Goal: Transaction & Acquisition: Purchase product/service

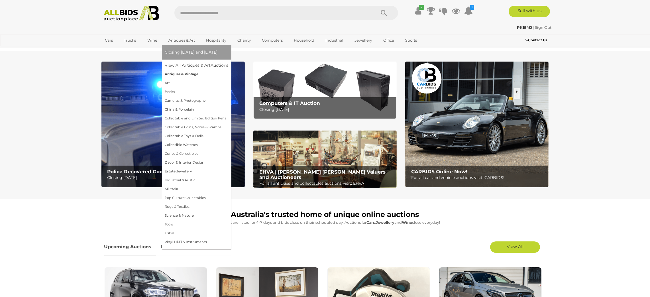
click at [175, 72] on link "Antiques & Vintage" at bounding box center [197, 74] width 64 height 9
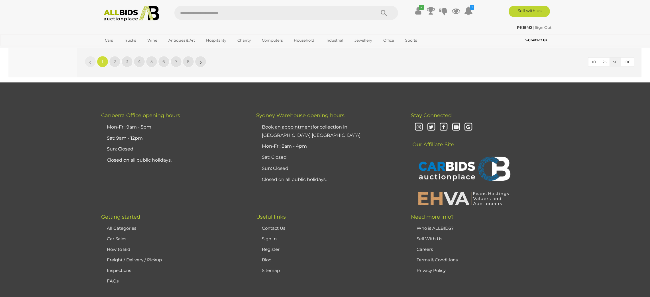
scroll to position [5384, 0]
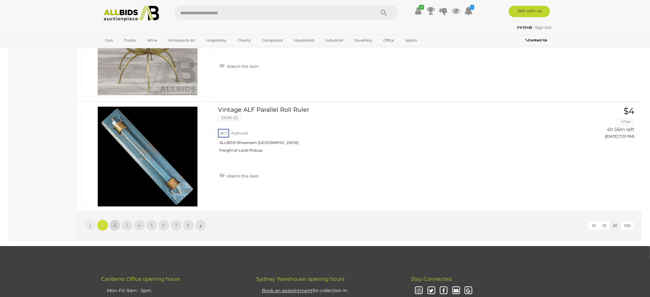
click at [114, 222] on span "2" at bounding box center [115, 224] width 2 height 5
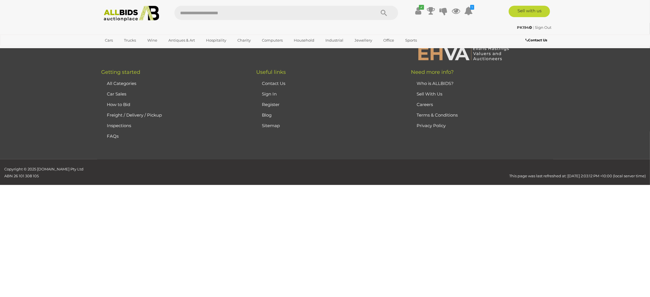
scroll to position [54, 0]
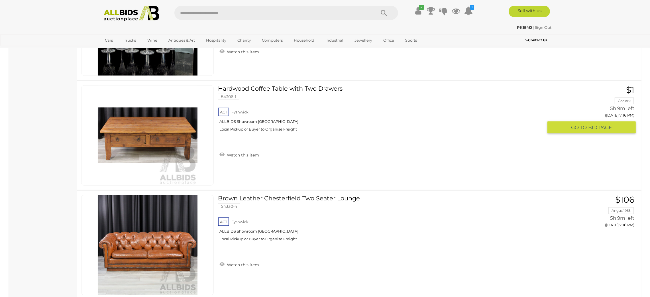
scroll to position [3601, 0]
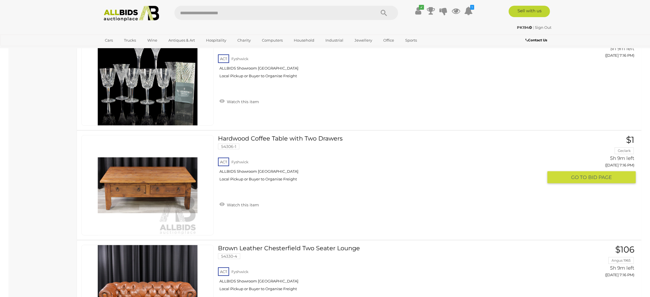
click at [129, 168] on link at bounding box center [147, 185] width 132 height 100
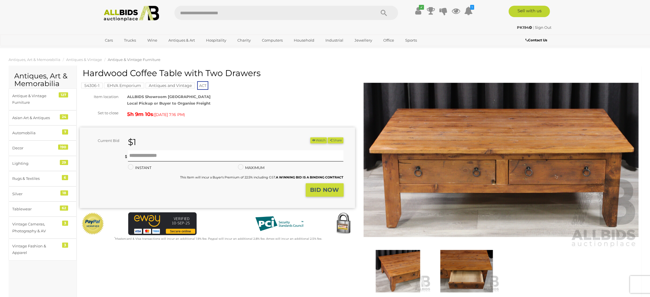
click at [493, 179] on img at bounding box center [501, 159] width 275 height 177
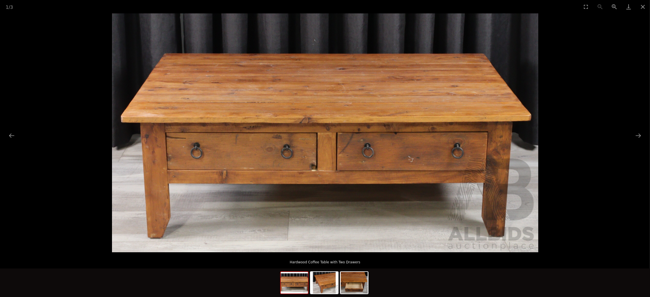
click at [366, 167] on img at bounding box center [325, 132] width 426 height 239
click at [631, 134] on picture at bounding box center [325, 132] width 650 height 239
click at [638, 134] on button "Next slide" at bounding box center [638, 135] width 12 height 11
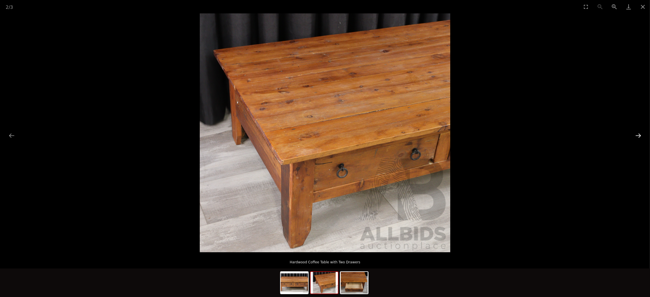
click at [638, 134] on button "Next slide" at bounding box center [638, 135] width 12 height 11
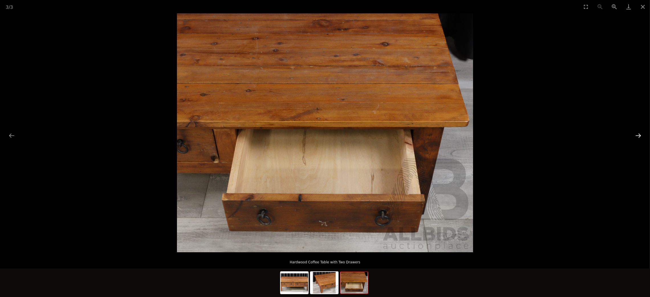
click at [638, 134] on button "Next slide" at bounding box center [638, 135] width 12 height 11
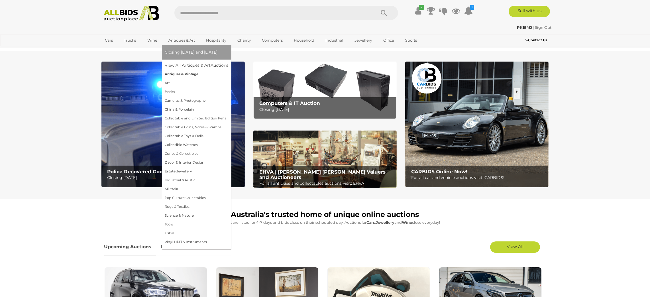
click at [186, 73] on link "Antiques & Vintage" at bounding box center [197, 74] width 64 height 9
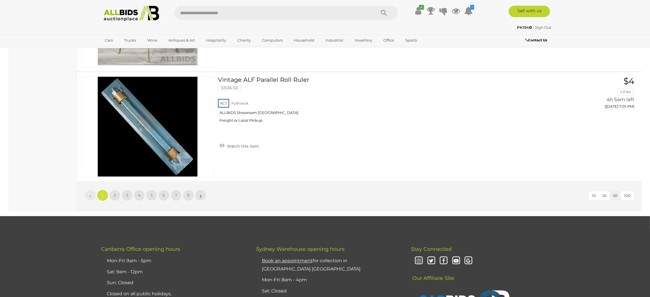
scroll to position [5386, 0]
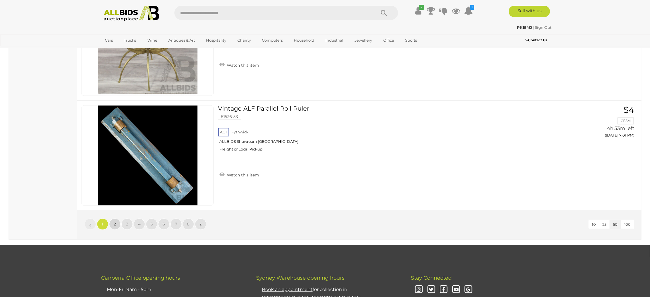
click at [112, 222] on link "2" at bounding box center [114, 223] width 11 height 11
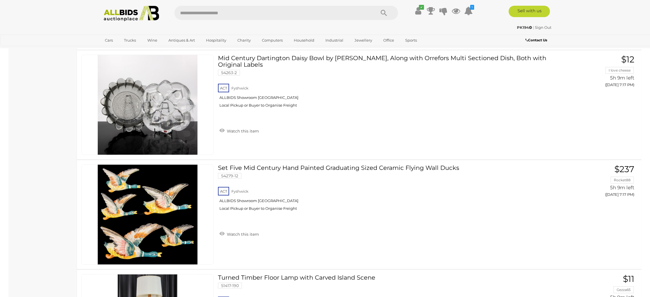
scroll to position [3900, 0]
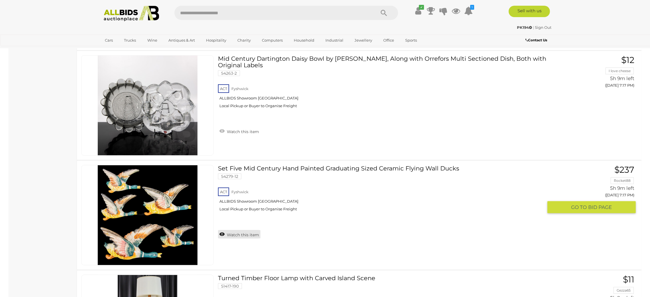
click at [251, 232] on link "Watch this item" at bounding box center [239, 234] width 42 height 9
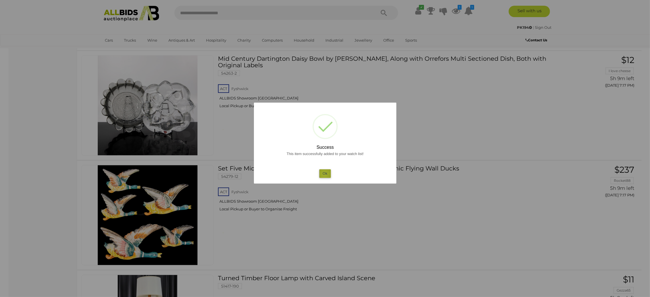
click at [324, 174] on button "Ok" at bounding box center [325, 173] width 12 height 8
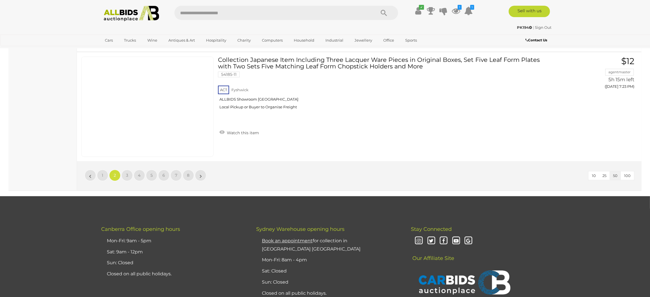
scroll to position [5353, 0]
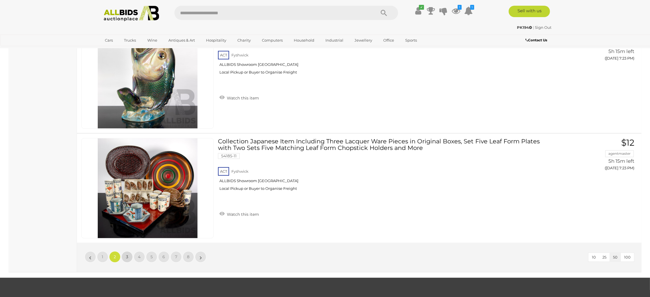
click at [130, 253] on link "3" at bounding box center [126, 256] width 11 height 11
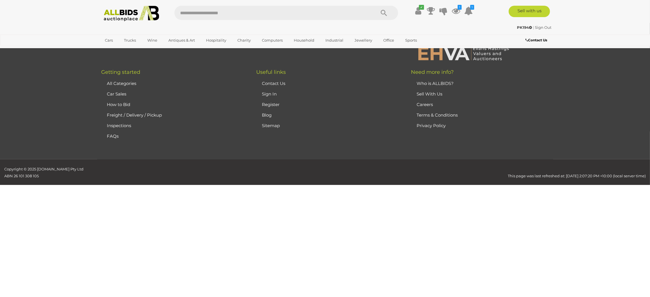
scroll to position [54, 0]
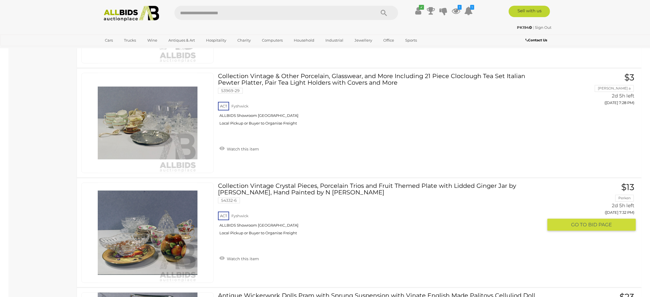
scroll to position [5438, 0]
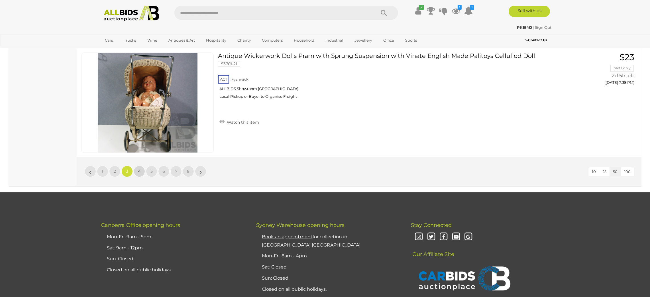
click at [138, 169] on span "4" at bounding box center [139, 171] width 3 height 5
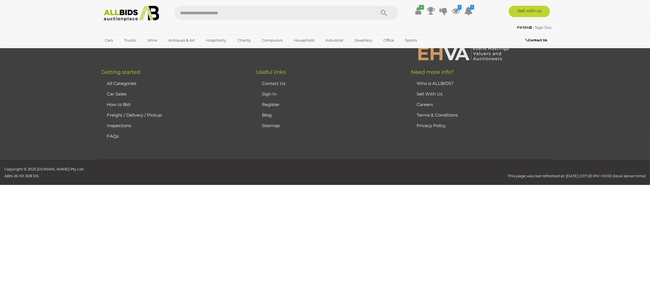
scroll to position [54, 0]
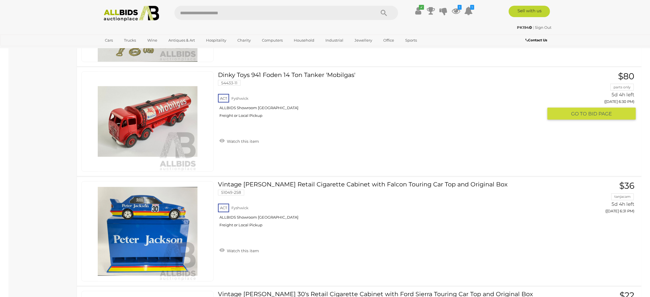
scroll to position [1421, 0]
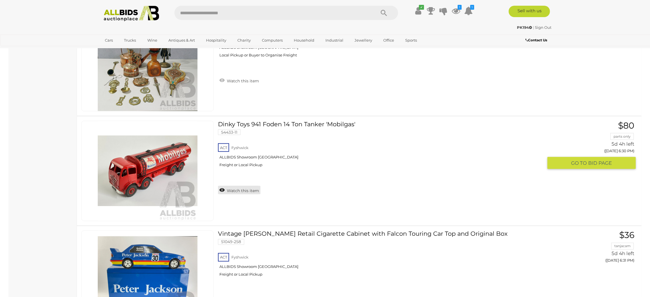
click at [228, 193] on div "Dinky Toys 941 Foden 14 Ton Tanker 'Mobilgas' 54433-11 ACT Fyshwick ALLBIDS Sho…" at bounding box center [382, 159] width 329 height 76
click at [254, 187] on link "Watch this item" at bounding box center [239, 190] width 42 height 9
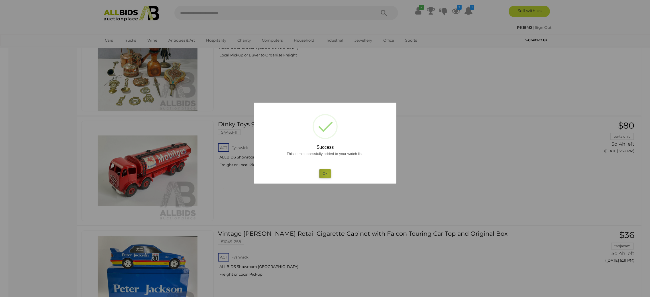
click at [328, 174] on button "Ok" at bounding box center [325, 173] width 12 height 8
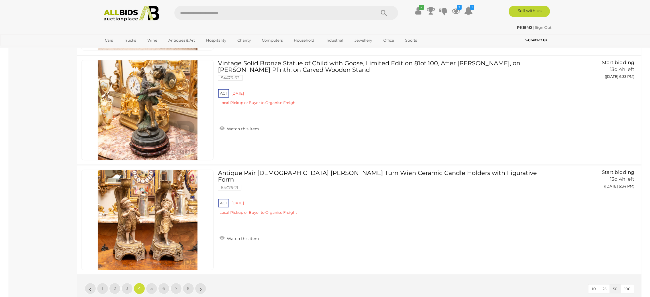
scroll to position [5481, 0]
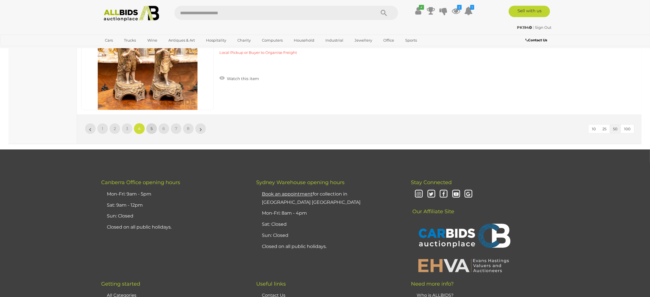
click at [150, 128] on link "5" at bounding box center [151, 128] width 11 height 11
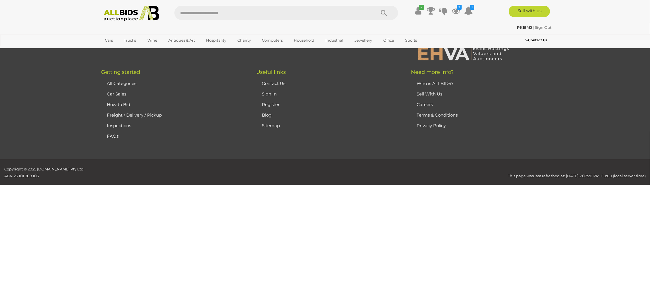
scroll to position [54, 0]
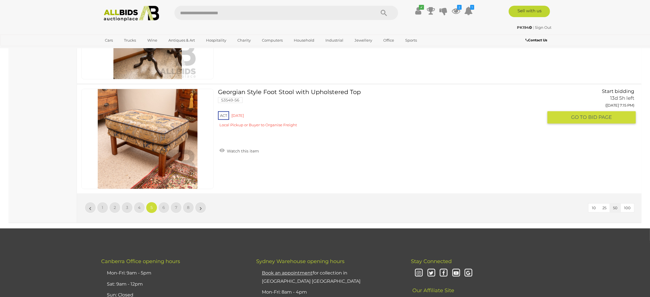
scroll to position [5506, 0]
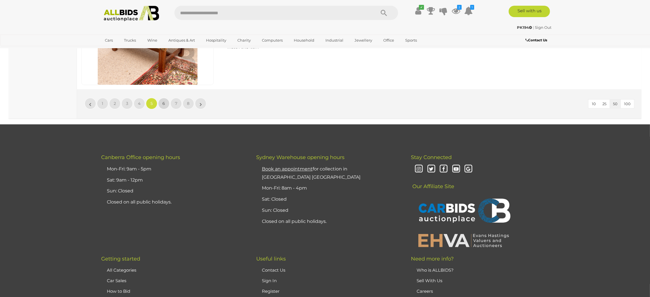
click at [165, 98] on link "6" at bounding box center [163, 103] width 11 height 11
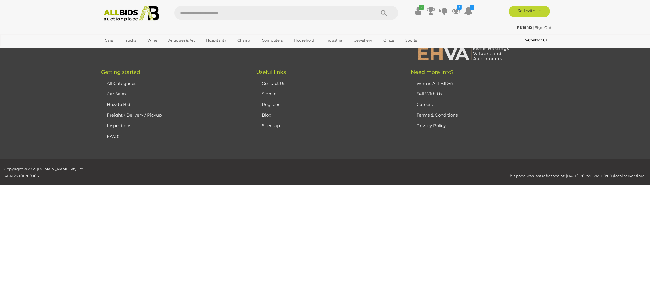
scroll to position [54, 0]
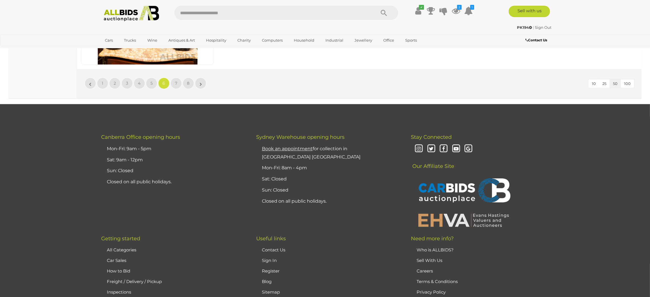
scroll to position [5378, 0]
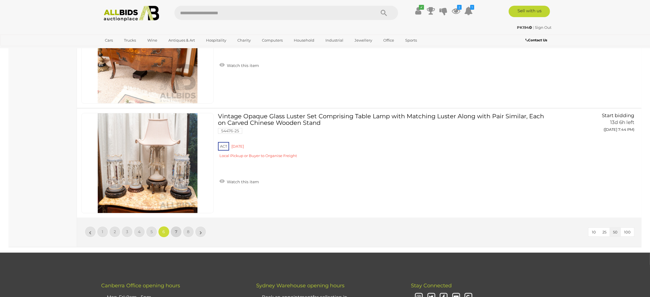
click at [174, 226] on link "7" at bounding box center [175, 231] width 11 height 11
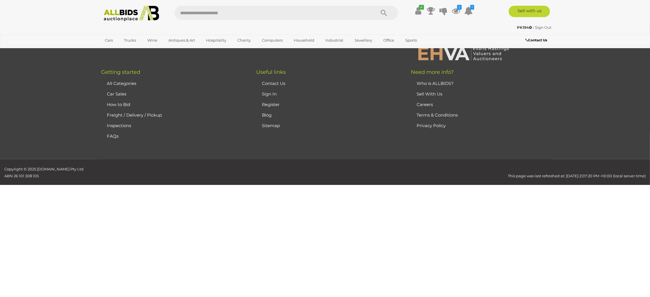
scroll to position [54, 0]
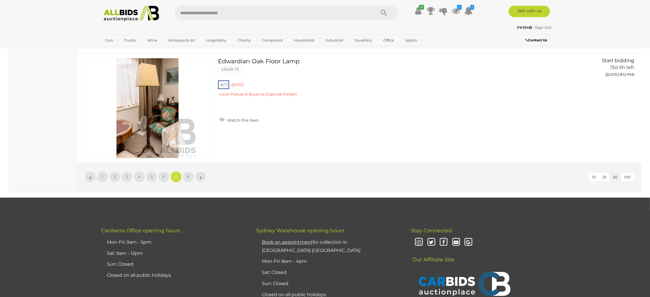
scroll to position [5378, 0]
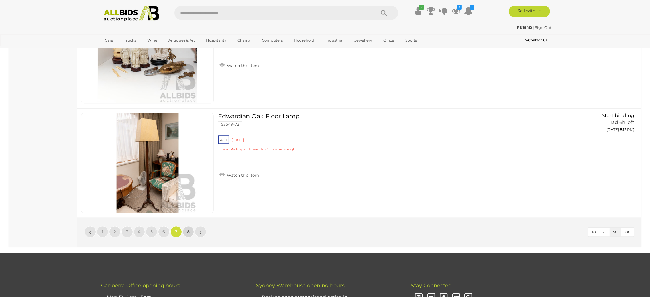
click at [190, 226] on link "8" at bounding box center [188, 231] width 11 height 11
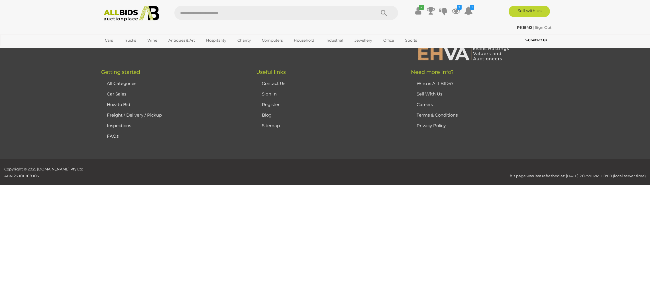
scroll to position [54, 0]
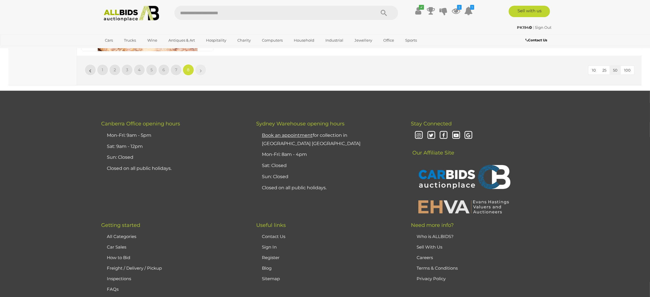
scroll to position [2223, 0]
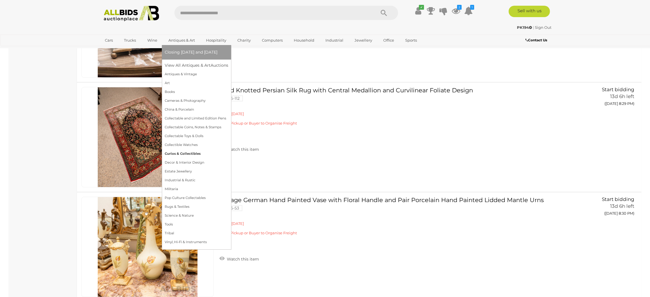
click at [175, 152] on link "Curios & Collectibles" at bounding box center [197, 153] width 64 height 9
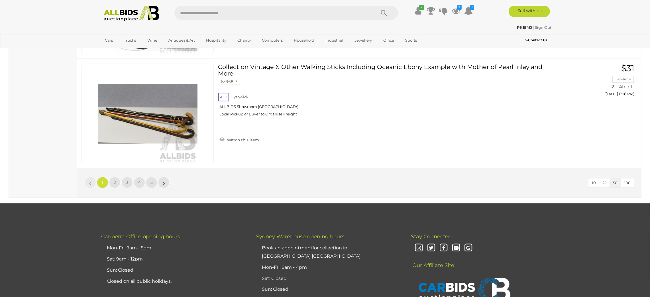
scroll to position [5433, 0]
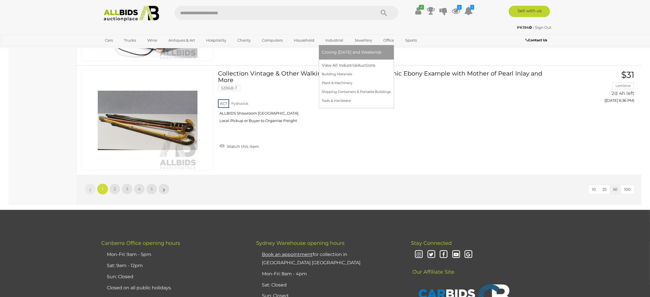
click at [336, 39] on link "Industrial" at bounding box center [334, 40] width 25 height 9
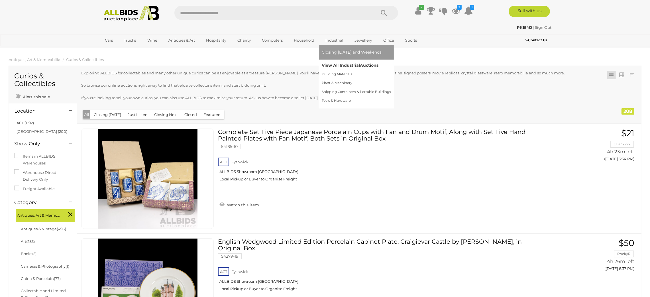
click at [334, 65] on link "View All Industrial Auctions" at bounding box center [356, 65] width 69 height 9
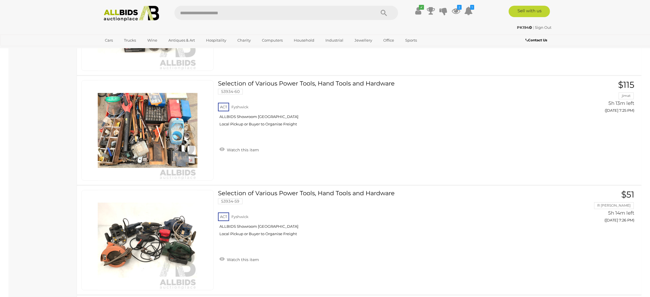
scroll to position [1666, 0]
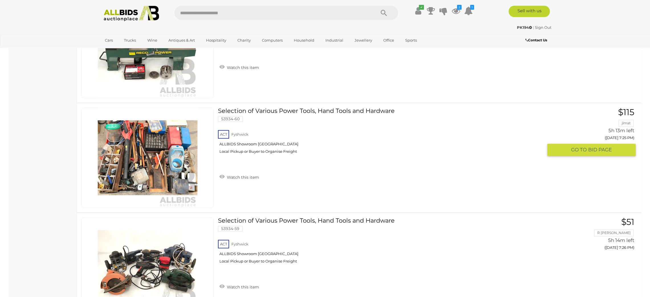
click at [151, 154] on link at bounding box center [147, 157] width 132 height 100
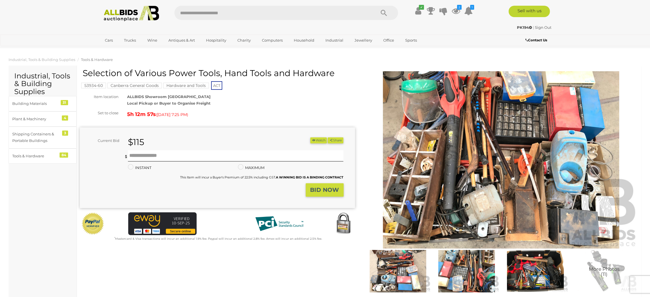
click at [436, 199] on img at bounding box center [501, 159] width 275 height 177
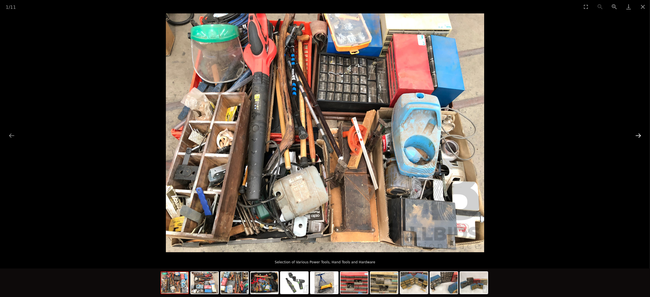
click at [639, 137] on button "Next slide" at bounding box center [638, 135] width 12 height 11
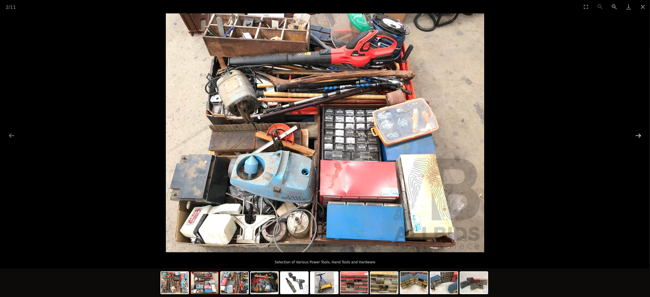
click at [638, 138] on button "Next slide" at bounding box center [638, 135] width 12 height 11
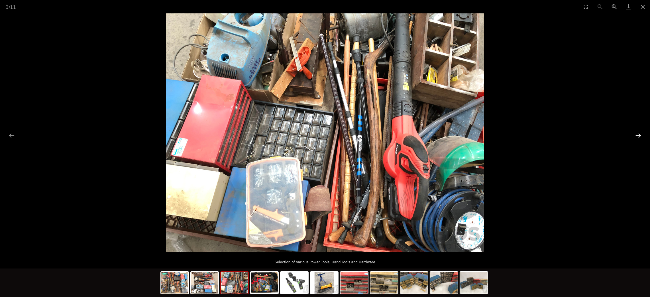
click at [638, 138] on button "Next slide" at bounding box center [638, 135] width 12 height 11
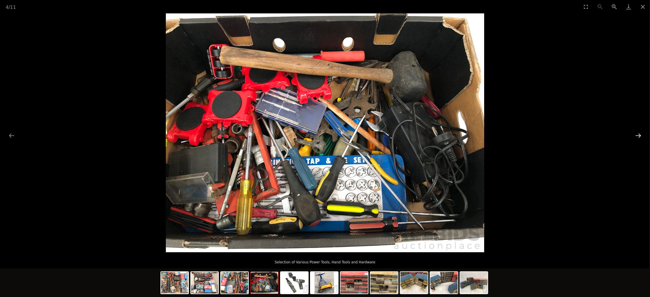
click at [638, 138] on button "Next slide" at bounding box center [638, 135] width 12 height 11
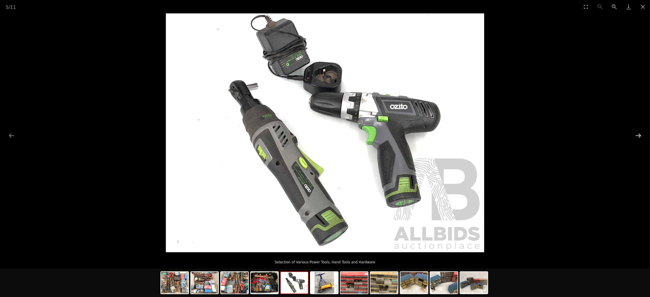
click at [638, 138] on button "Next slide" at bounding box center [638, 135] width 12 height 11
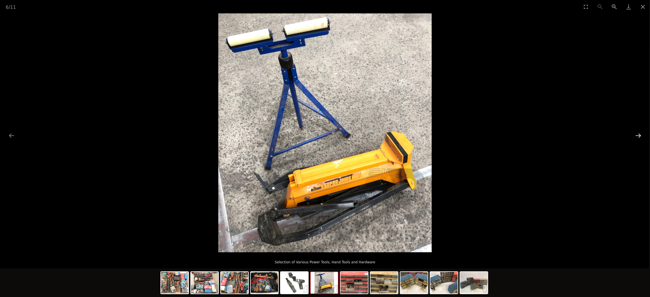
click at [638, 138] on button "Next slide" at bounding box center [638, 135] width 12 height 11
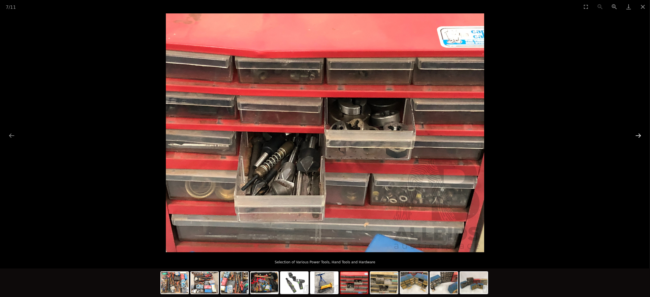
click at [638, 138] on button "Next slide" at bounding box center [638, 135] width 12 height 11
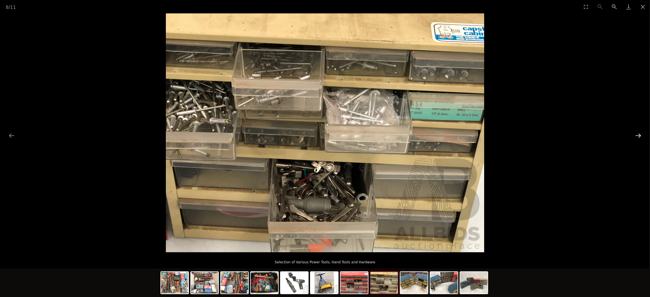
click at [638, 138] on button "Next slide" at bounding box center [638, 135] width 12 height 11
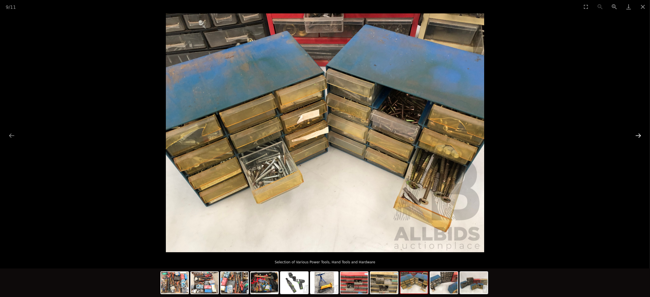
click at [638, 138] on button "Next slide" at bounding box center [638, 135] width 12 height 11
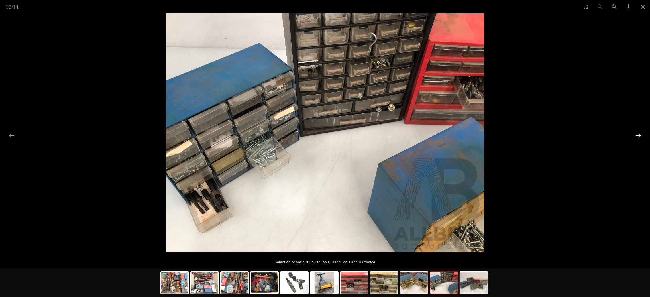
click at [638, 138] on button "Next slide" at bounding box center [638, 135] width 12 height 11
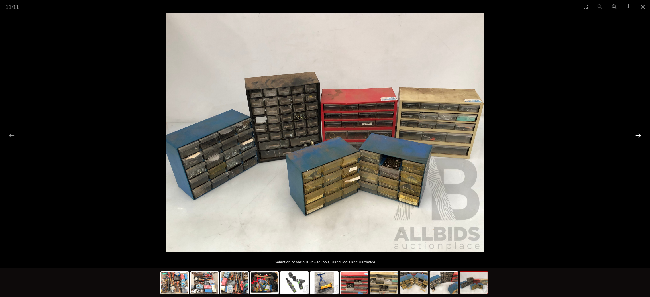
click at [638, 138] on button "Next slide" at bounding box center [638, 135] width 12 height 11
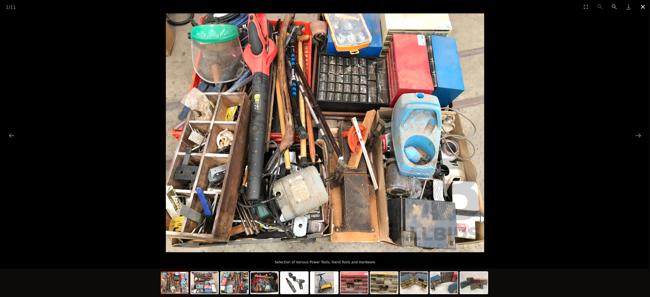
click at [643, 6] on button "Close gallery" at bounding box center [643, 6] width 14 height 13
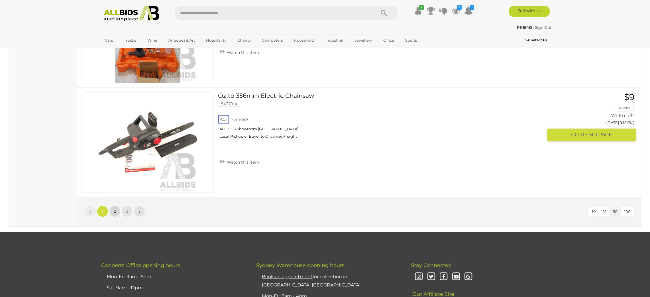
scroll to position [5371, 0]
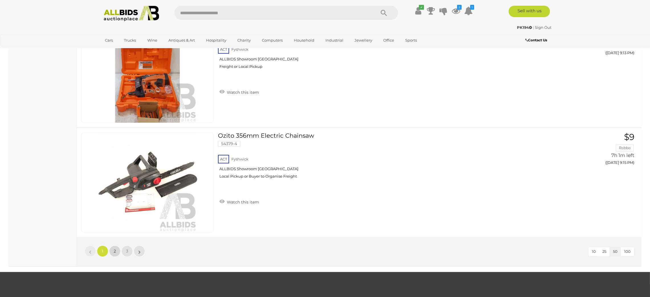
click at [116, 248] on span "2" at bounding box center [115, 250] width 2 height 5
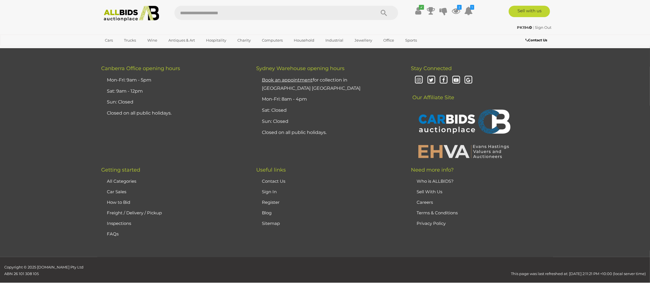
scroll to position [66, 0]
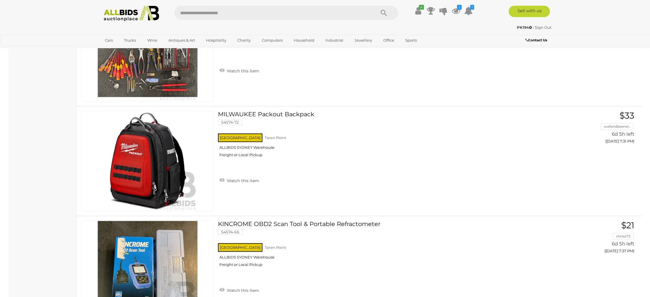
scroll to position [5450, 0]
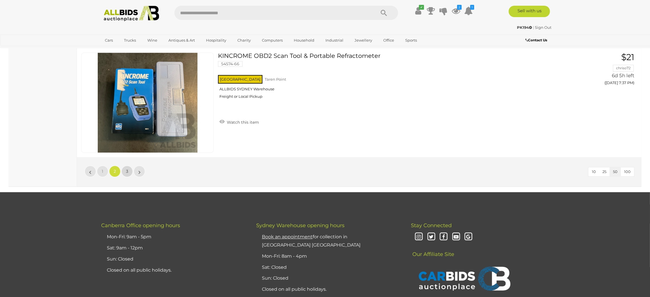
click at [124, 168] on link "3" at bounding box center [126, 171] width 11 height 11
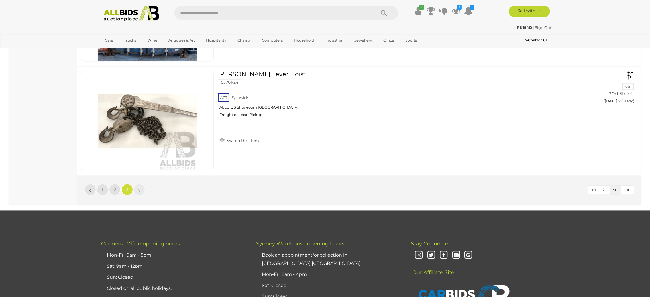
scroll to position [1690, 0]
